Goal: Communication & Community: Share content

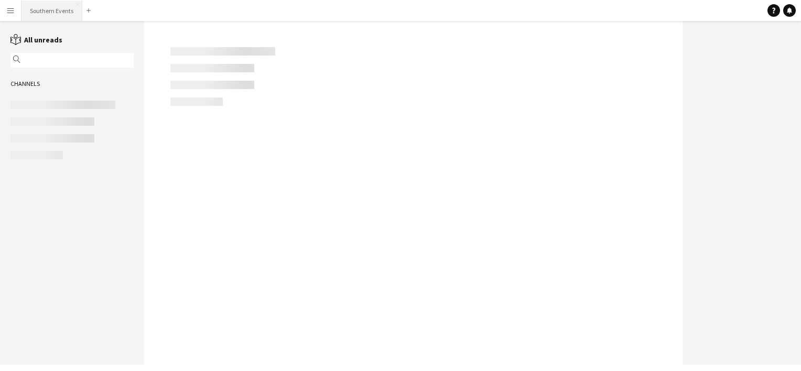
click at [59, 18] on button "Southern Events Close" at bounding box center [51, 11] width 61 height 20
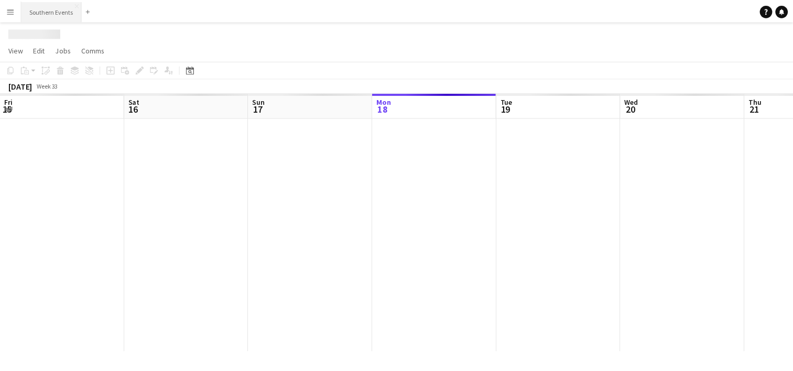
scroll to position [0, 250]
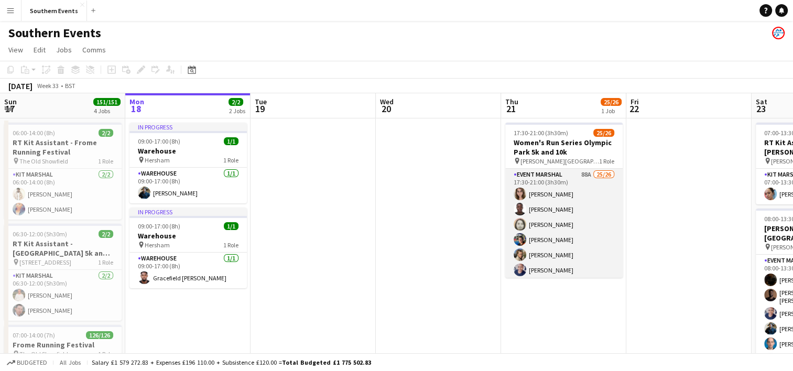
click at [610, 237] on app-card-role "Event Marshal 88A 25/26 17:30-21:00 (3h30m) [PERSON_NAME] [PERSON_NAME] [PERSON…" at bounding box center [563, 378] width 117 height 419
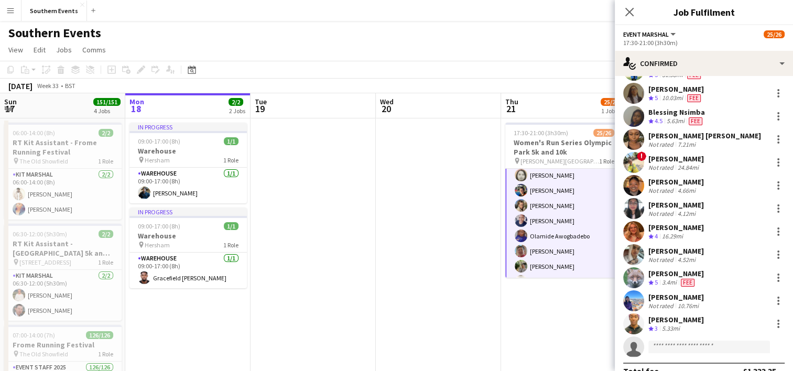
scroll to position [363, 0]
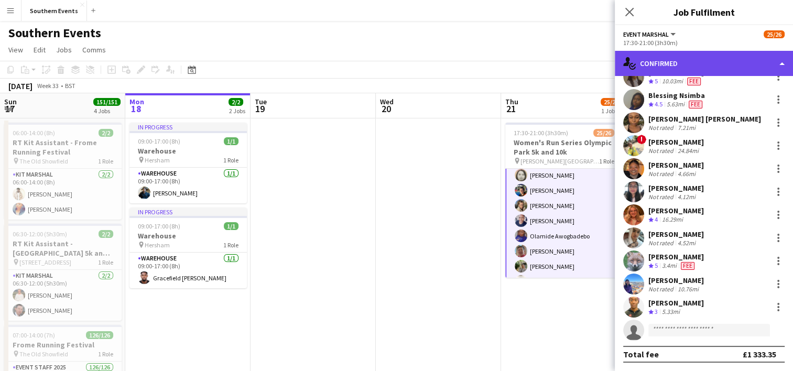
click at [688, 57] on div "single-neutral-actions-check-2 Confirmed" at bounding box center [704, 63] width 178 height 25
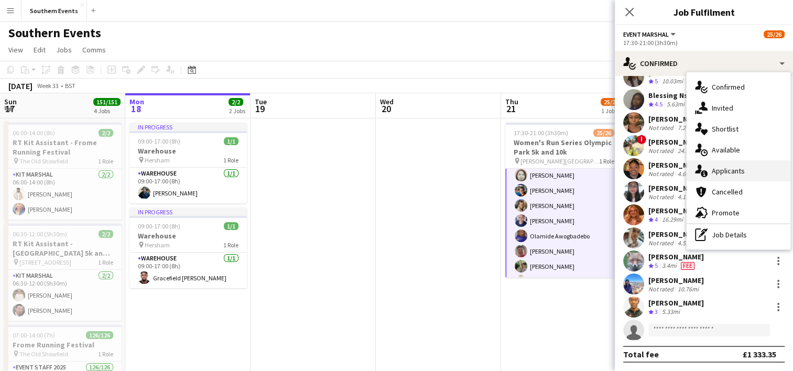
click at [717, 177] on div "single-neutral-actions-information Applicants" at bounding box center [738, 170] width 104 height 21
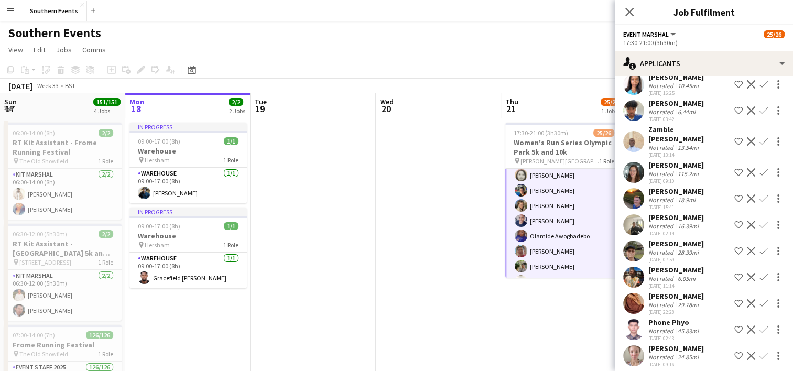
scroll to position [2253, 0]
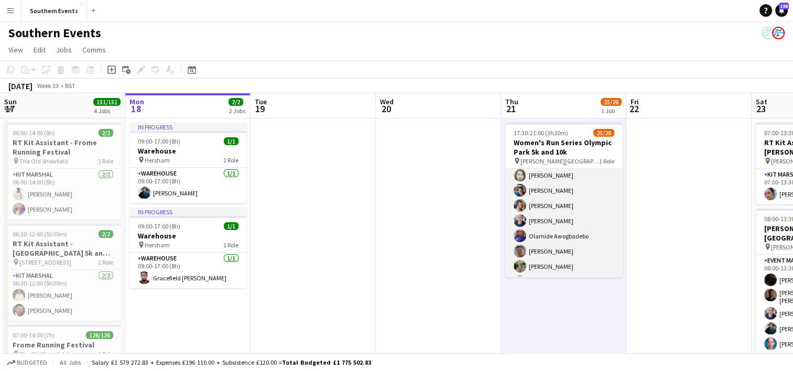
scroll to position [0, 0]
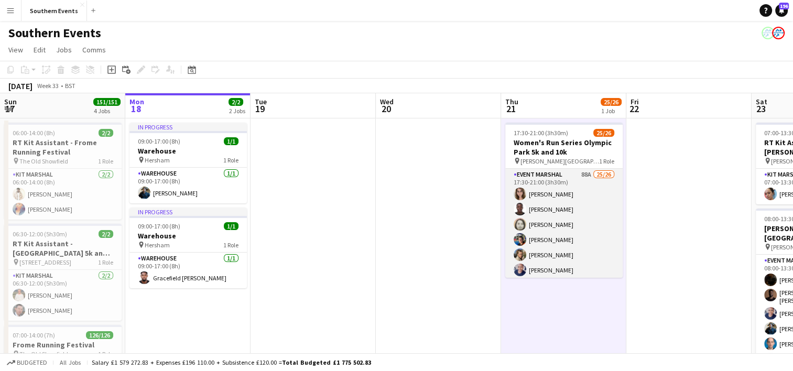
click at [602, 254] on app-card-role "Event Marshal 88A 25/26 17:30-21:00 (3h30m) [PERSON_NAME] [PERSON_NAME] [PERSON…" at bounding box center [563, 378] width 117 height 419
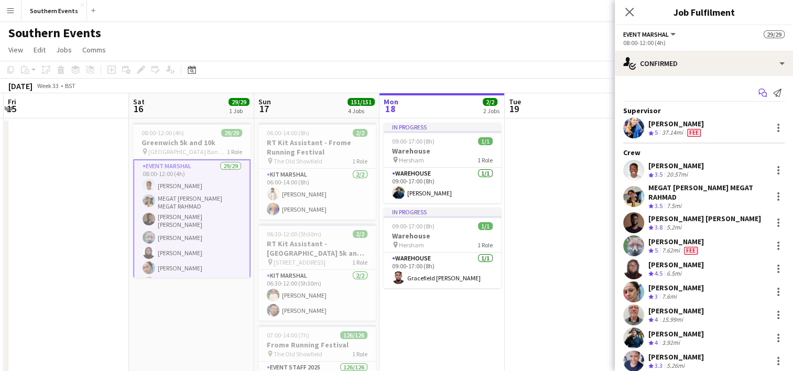
click at [758, 91] on icon "Start chat" at bounding box center [762, 93] width 8 height 8
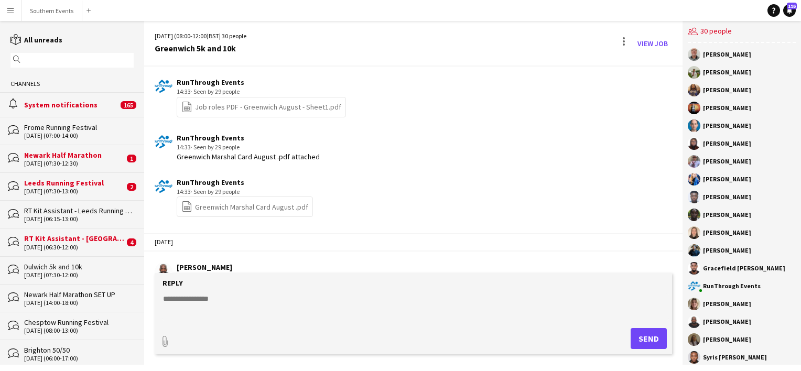
scroll to position [2091, 0]
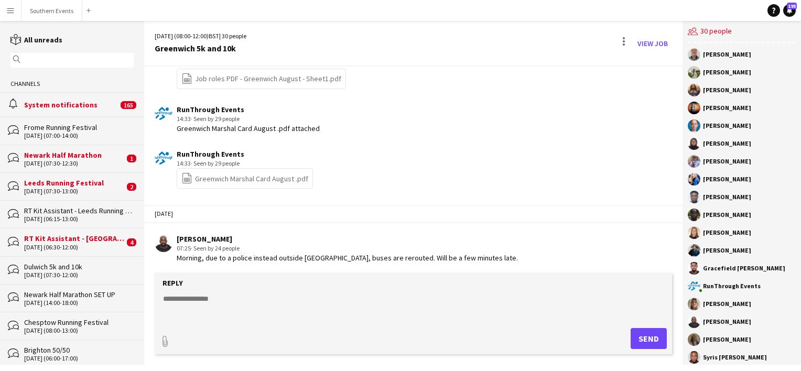
click at [182, 303] on textarea at bounding box center [415, 306] width 507 height 27
paste textarea "**********"
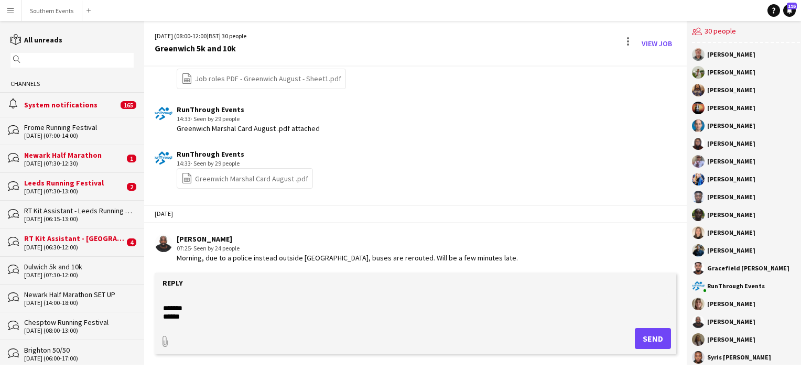
scroll to position [160, 0]
type textarea "**********"
click at [649, 335] on button "Send" at bounding box center [653, 338] width 36 height 21
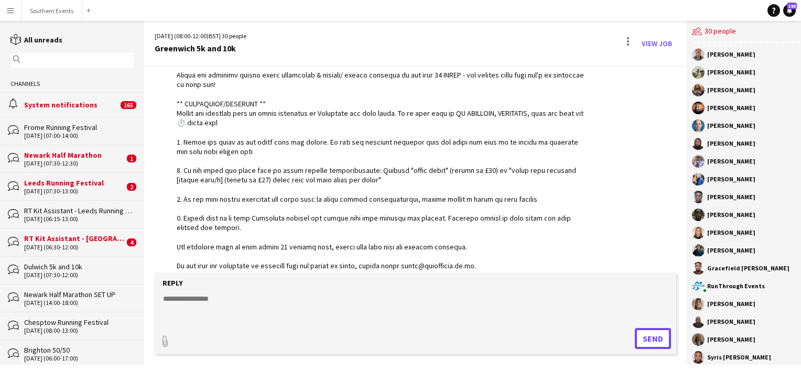
scroll to position [2403, 0]
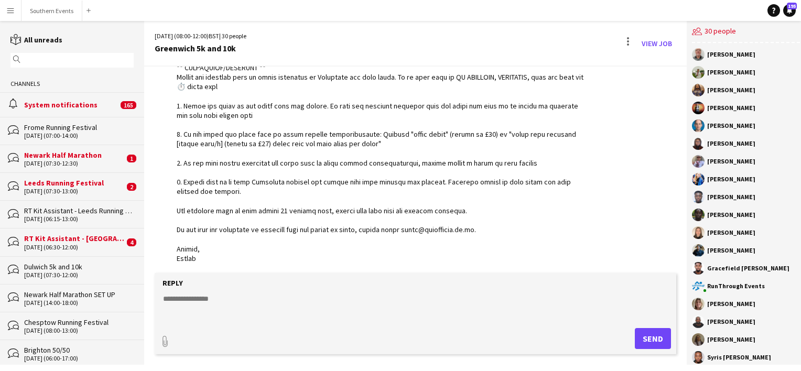
click at [81, 268] on div "Dulwich 5k and 10k" at bounding box center [79, 266] width 110 height 9
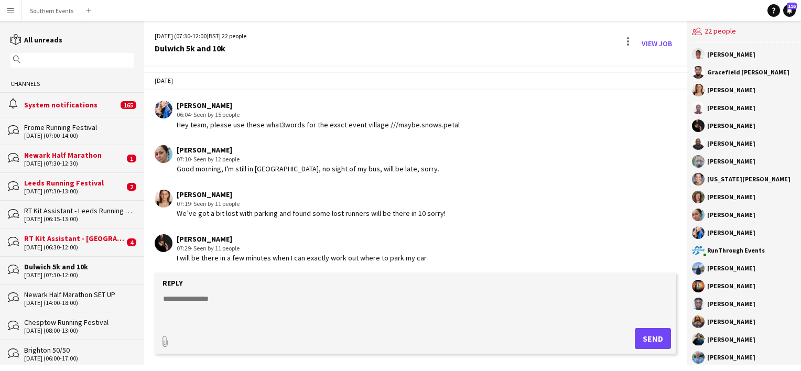
scroll to position [1942, 0]
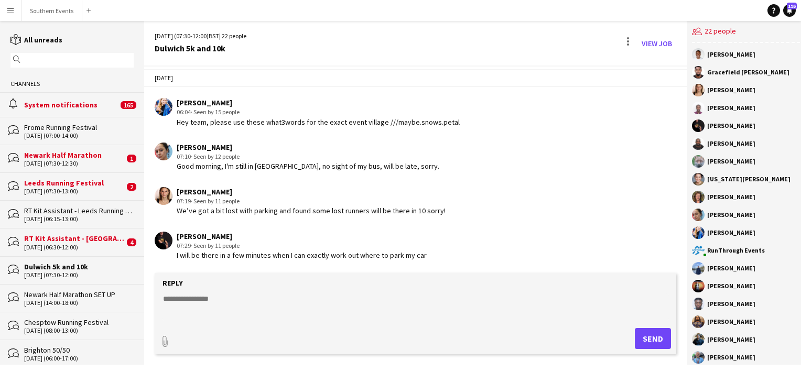
click at [202, 297] on textarea at bounding box center [415, 306] width 507 height 27
paste textarea "**********"
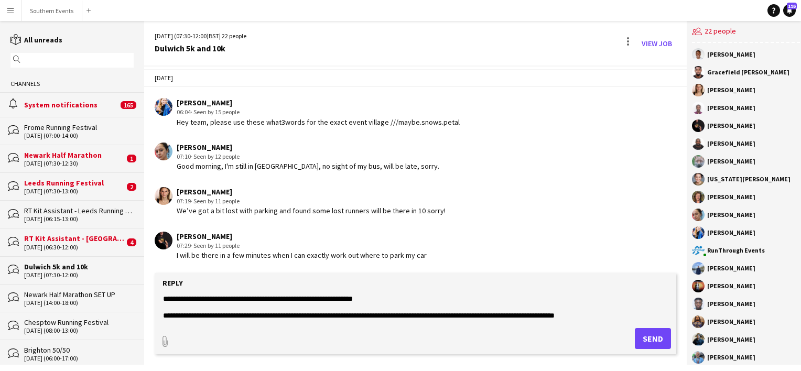
click at [315, 300] on textarea at bounding box center [415, 306] width 507 height 27
click at [359, 296] on textarea at bounding box center [415, 306] width 507 height 27
click at [392, 296] on textarea at bounding box center [415, 306] width 507 height 27
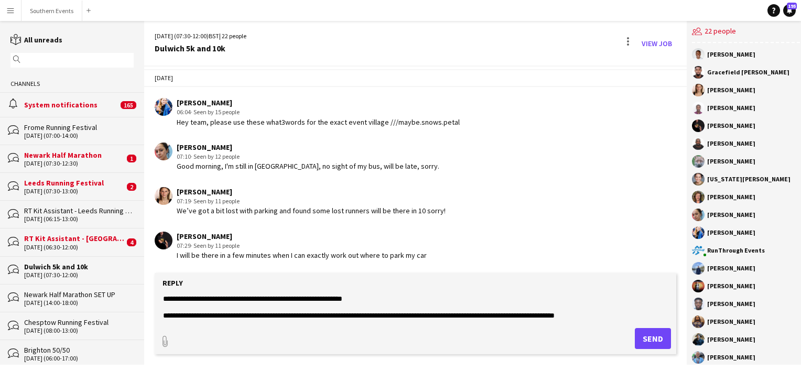
type textarea "**********"
click at [641, 340] on button "Send" at bounding box center [653, 338] width 36 height 21
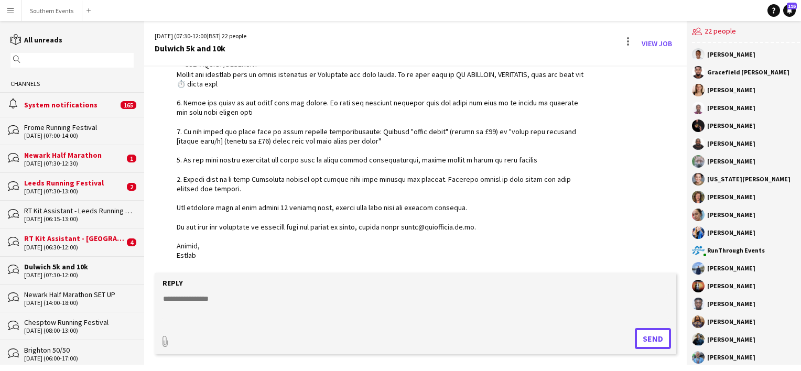
scroll to position [2253, 0]
click at [47, 16] on button "Southern Events Close" at bounding box center [51, 11] width 61 height 20
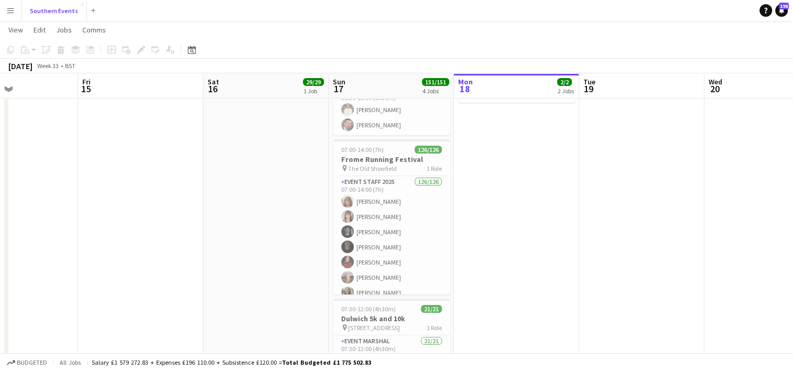
scroll to position [308, 0]
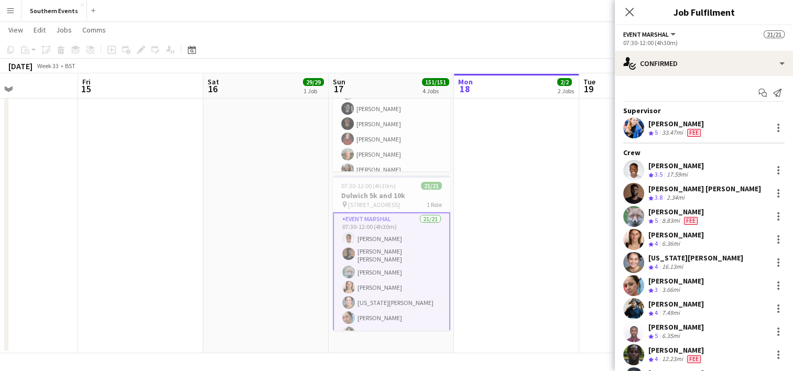
click at [194, 237] on app-date-cell at bounding box center [140, 81] width 125 height 543
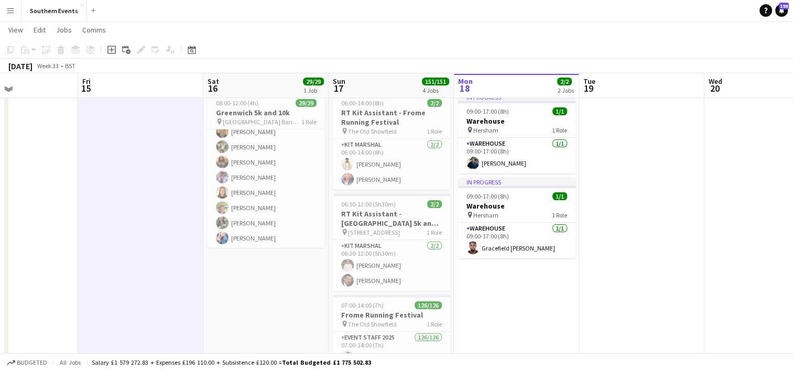
scroll to position [28, 0]
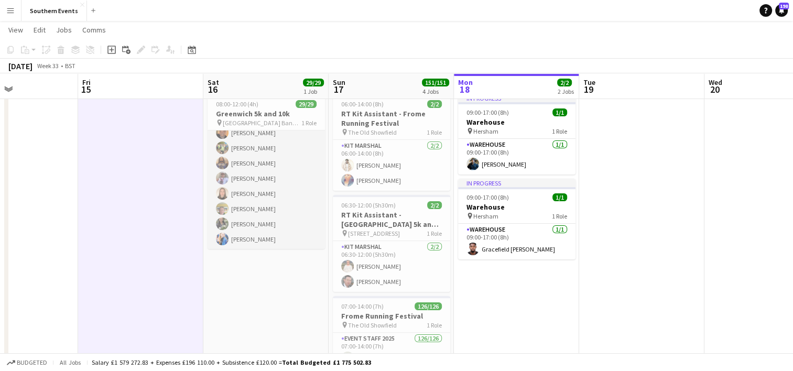
click at [257, 194] on app-card-role "Event Marshal 29/29 08:00-12:00 (4h) [PERSON_NAME] MEGAT [PERSON_NAME] MEGAT RA…" at bounding box center [266, 15] width 117 height 467
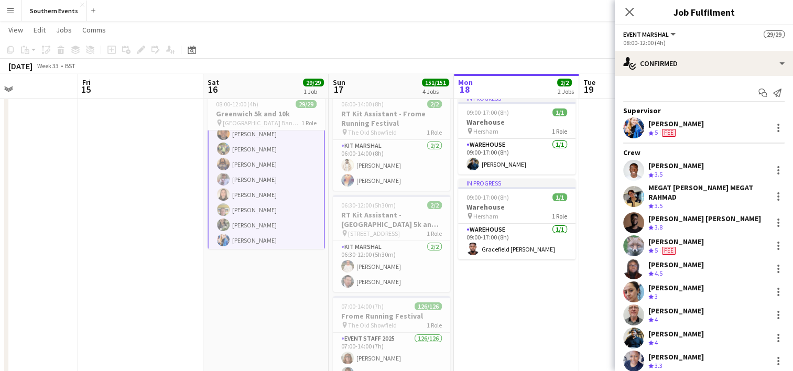
scroll to position [350, 0]
click at [777, 222] on div at bounding box center [778, 223] width 2 height 2
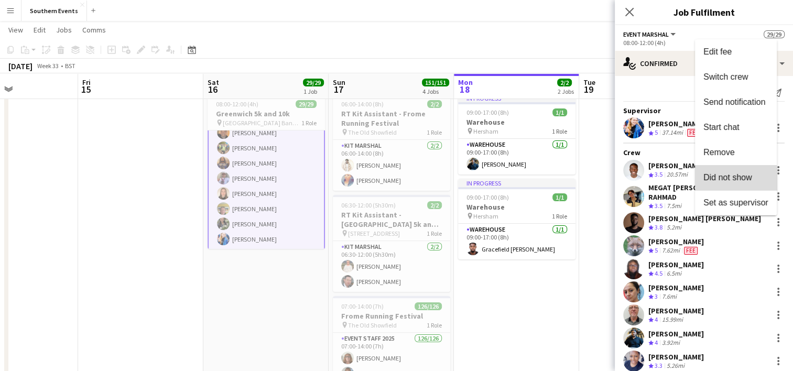
click at [721, 180] on span "Did not show" at bounding box center [727, 177] width 49 height 9
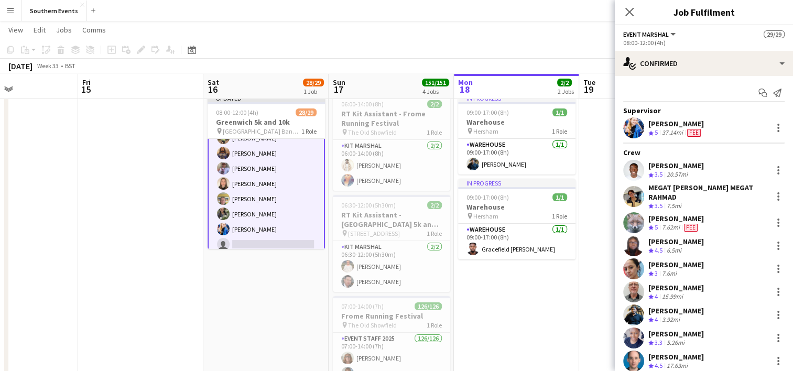
click at [555, 283] on app-date-cell "In progress 09:00-17:00 (8h) 1/1 Warehouse pin Hersham 1 Role Warehouse [DATE] …" at bounding box center [516, 361] width 125 height 543
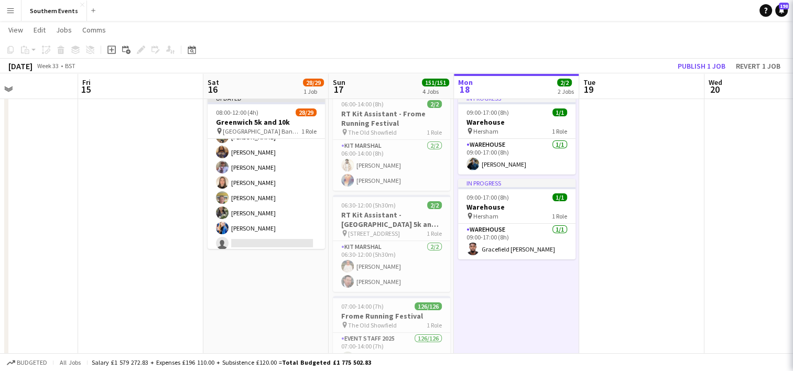
scroll to position [348, 0]
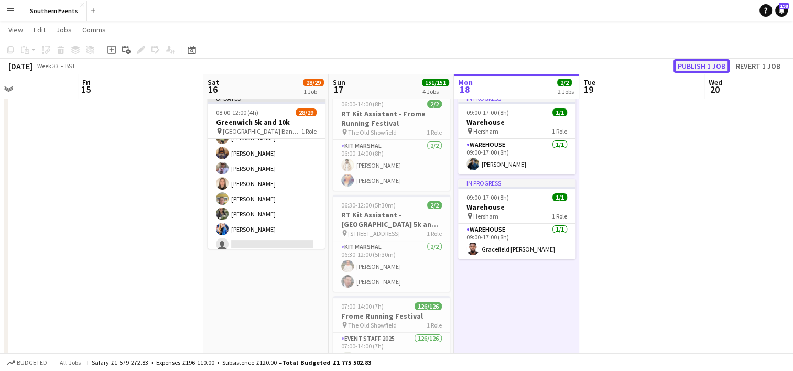
click at [685, 67] on button "Publish 1 job" at bounding box center [701, 66] width 56 height 14
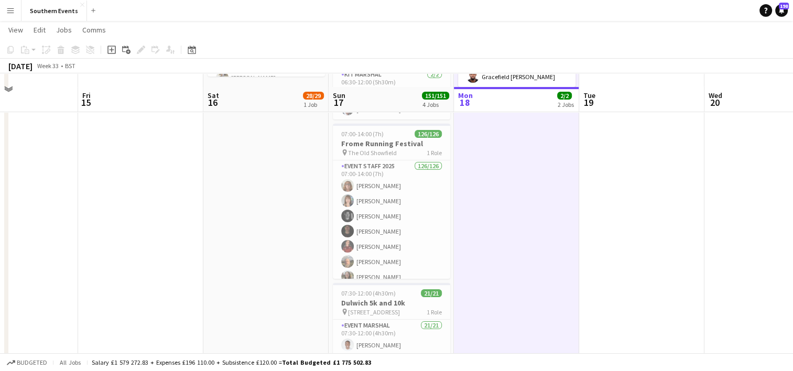
scroll to position [214, 0]
